Goal: Book appointment/travel/reservation

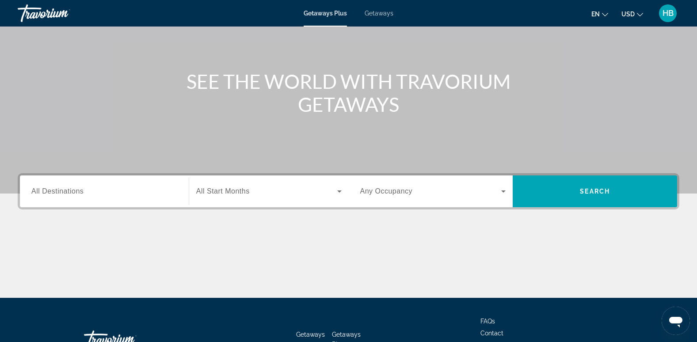
scroll to position [88, 0]
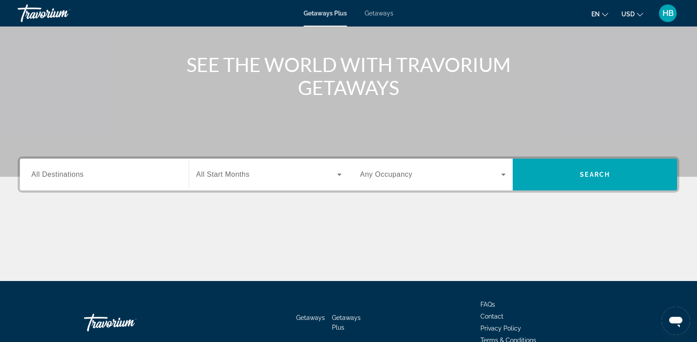
click at [91, 176] on input "Destination All Destinations" at bounding box center [104, 175] width 146 height 11
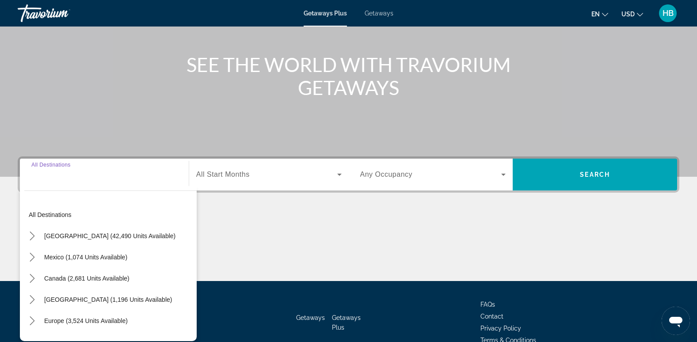
scroll to position [136, 0]
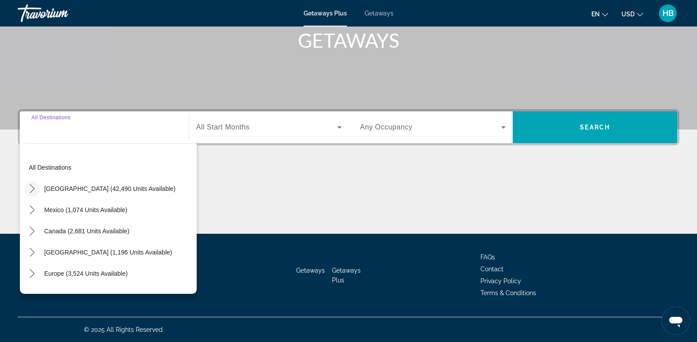
click at [31, 184] on mat-icon "Toggle United States (42,490 units available) submenu" at bounding box center [31, 188] width 15 height 15
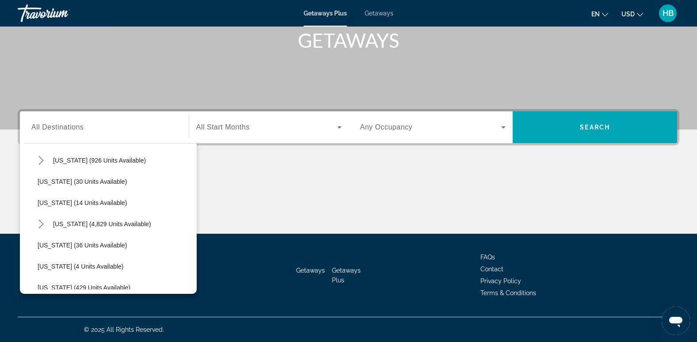
scroll to position [114, 0]
click at [40, 219] on icon "Toggle Florida (4,829 units available) submenu" at bounding box center [41, 223] width 9 height 9
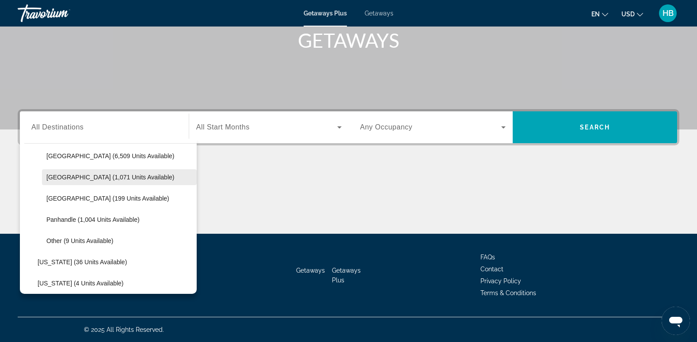
scroll to position [158, 0]
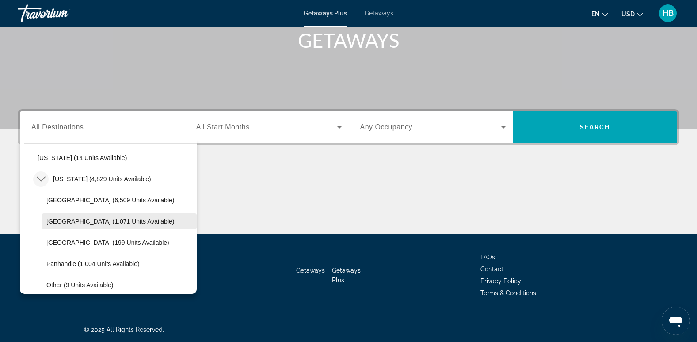
click at [96, 222] on span "[GEOGRAPHIC_DATA] (1,071 units available)" at bounding box center [110, 221] width 128 height 7
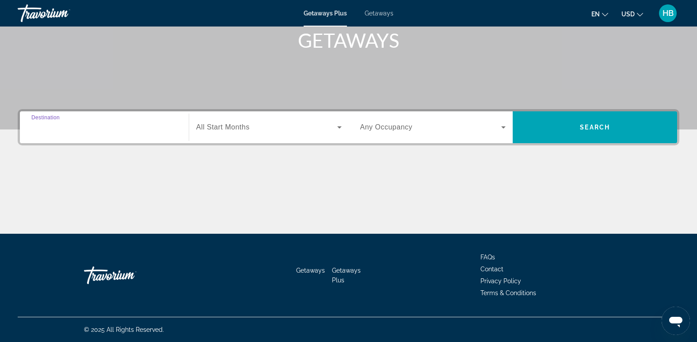
type input "**********"
click at [217, 124] on span "All Start Months" at bounding box center [222, 127] width 53 height 8
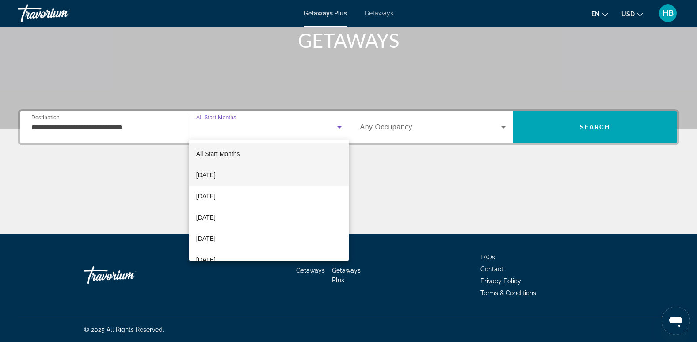
click at [216, 175] on span "[DATE]" at bounding box center [205, 175] width 19 height 11
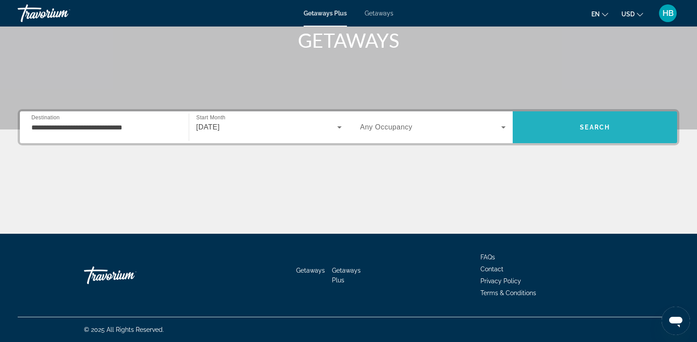
click at [591, 126] on span "Search" at bounding box center [595, 127] width 30 height 7
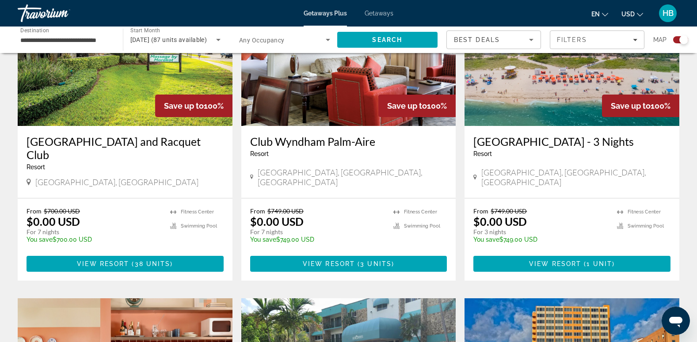
scroll to position [346, 0]
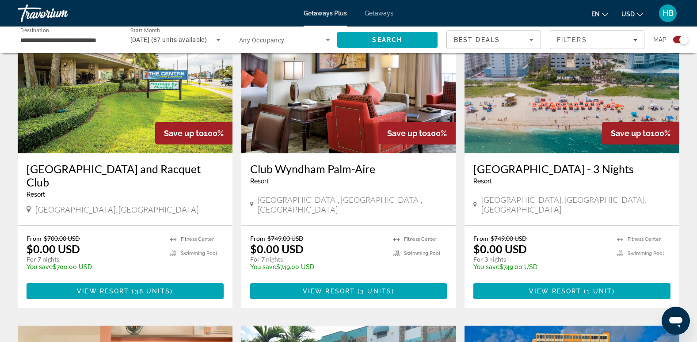
click at [379, 114] on img "Main content" at bounding box center [348, 82] width 215 height 141
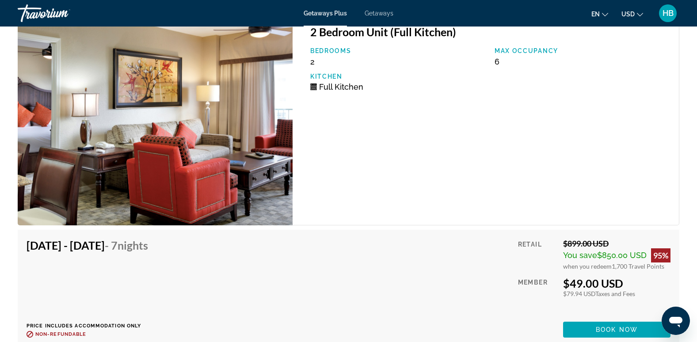
scroll to position [1654, 0]
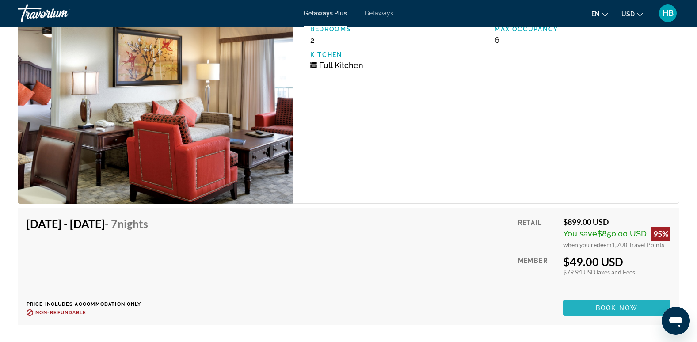
click at [610, 305] on span "Book now" at bounding box center [617, 308] width 42 height 7
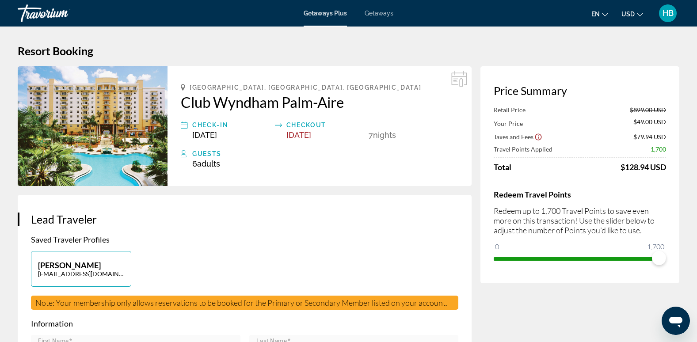
scroll to position [44, 0]
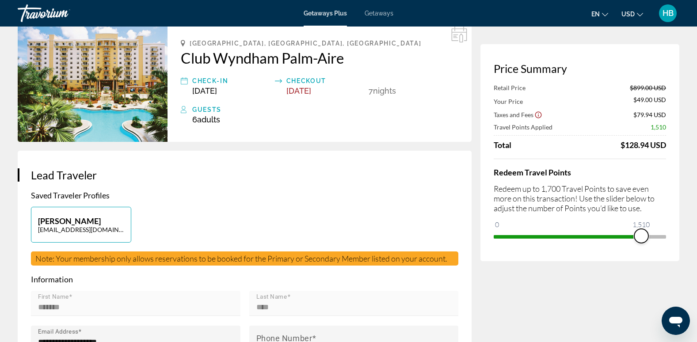
drag, startPoint x: 663, startPoint y: 234, endPoint x: 641, endPoint y: 229, distance: 21.8
click at [641, 229] on span "ngx-slider" at bounding box center [641, 236] width 14 height 14
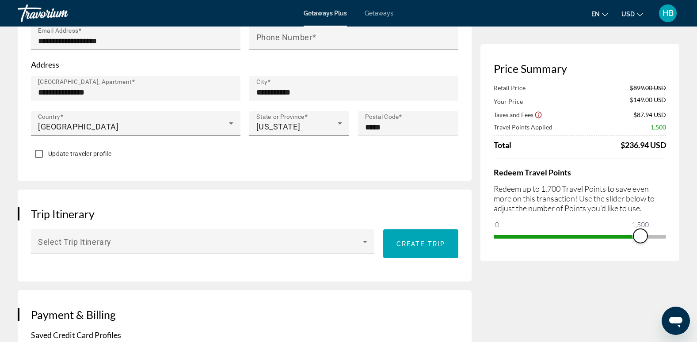
scroll to position [46, 0]
